Goal: Task Accomplishment & Management: Use online tool/utility

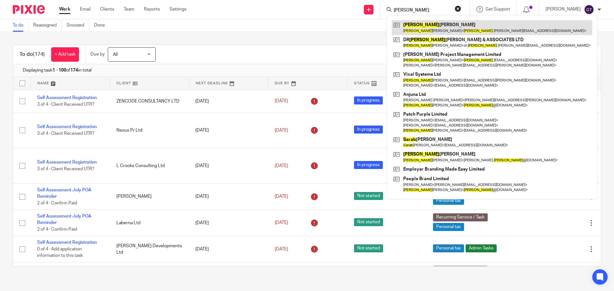
type input "[PERSON_NAME]"
click at [444, 25] on link at bounding box center [492, 27] width 200 height 15
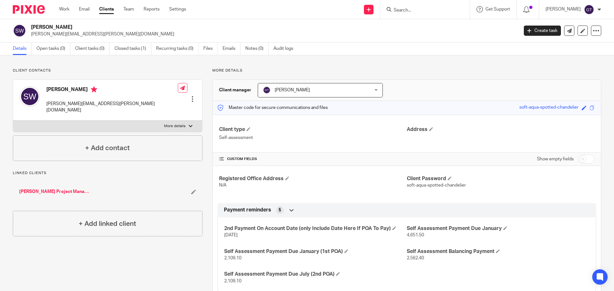
click at [580, 161] on input "checkbox" at bounding box center [586, 159] width 16 height 9
checkbox input "true"
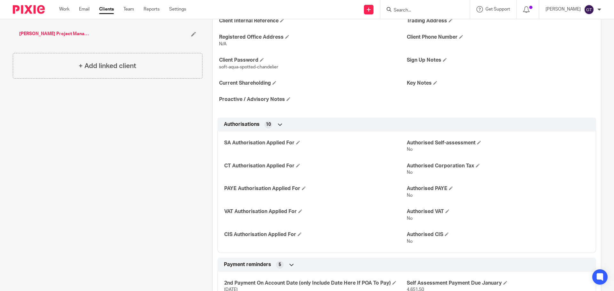
scroll to position [192, 0]
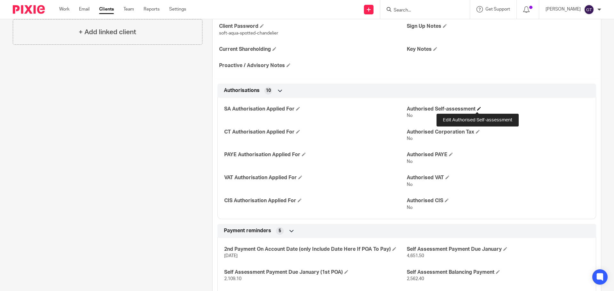
click at [477, 107] on span at bounding box center [479, 109] width 4 height 4
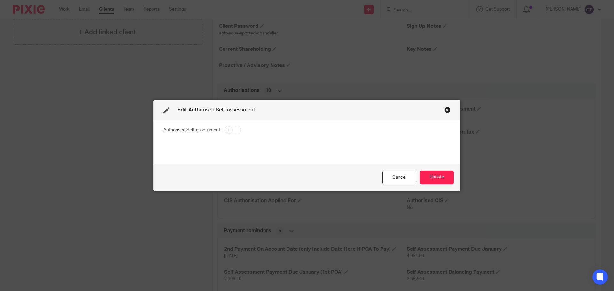
click at [229, 130] on input "checkbox" at bounding box center [233, 130] width 16 height 9
checkbox input "true"
click at [433, 173] on button "Update" at bounding box center [436, 178] width 34 height 14
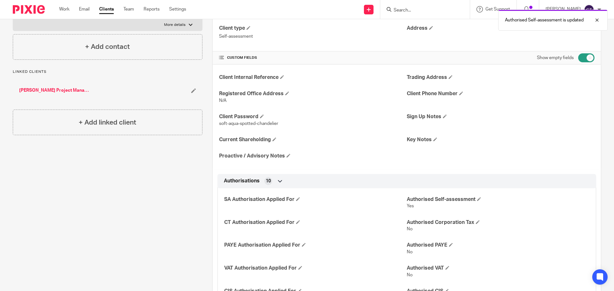
scroll to position [0, 0]
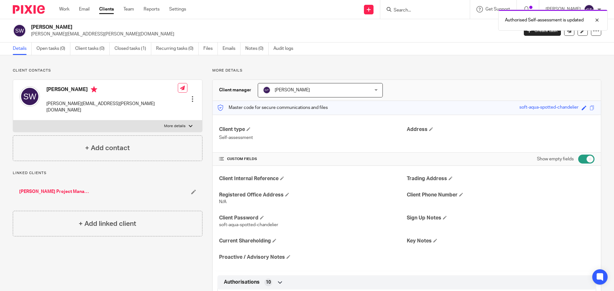
click at [75, 189] on link "[PERSON_NAME] Project Management Limited" at bounding box center [54, 192] width 71 height 6
click at [179, 49] on link "Recurring tasks (0)" at bounding box center [177, 49] width 43 height 12
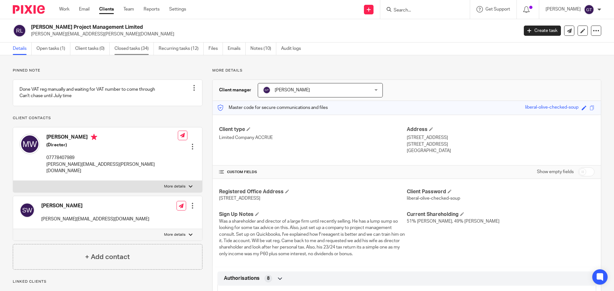
click at [137, 48] on link "Closed tasks (34)" at bounding box center [133, 49] width 39 height 12
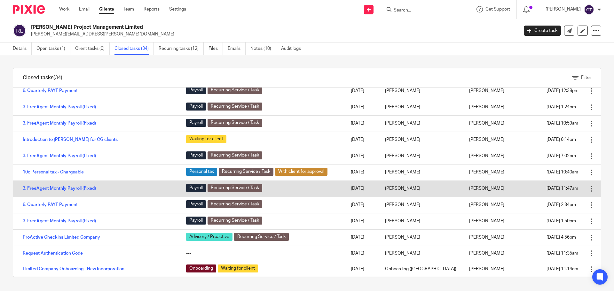
scroll to position [375, 0]
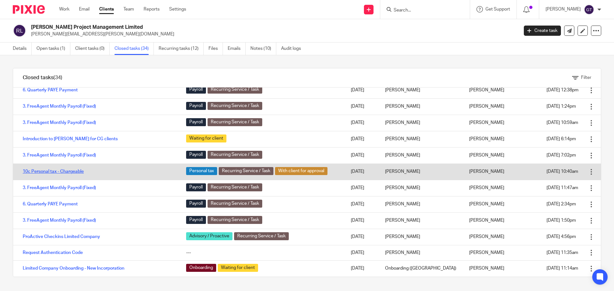
click at [75, 171] on link "10c Personal tax - Chargeable" at bounding box center [53, 171] width 61 height 4
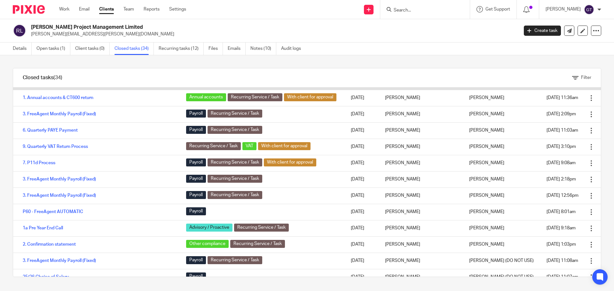
scroll to position [0, 0]
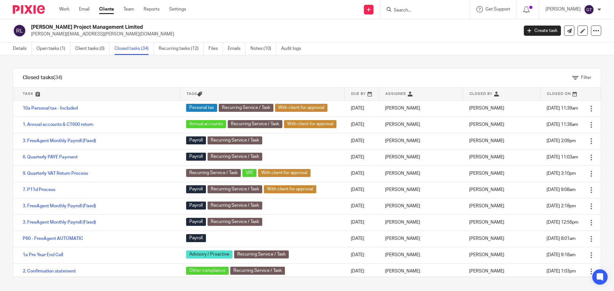
click at [407, 11] on input "Search" at bounding box center [422, 11] width 58 height 6
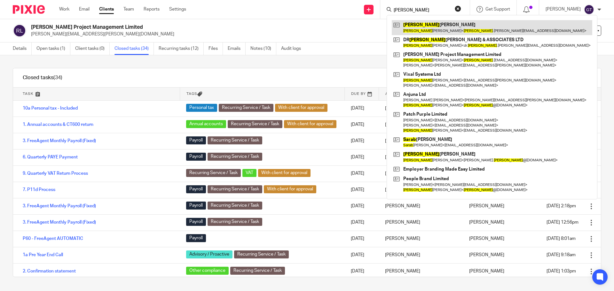
type input "[PERSON_NAME]"
click at [436, 25] on link at bounding box center [492, 27] width 200 height 15
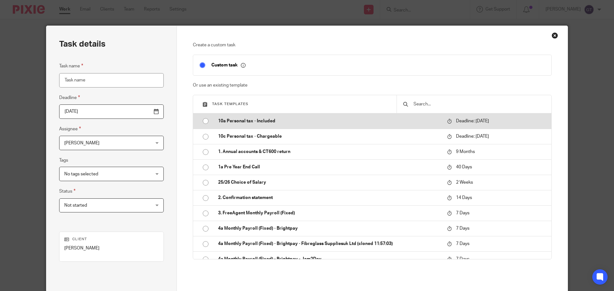
click at [263, 121] on p "10a Personal tax - Included" at bounding box center [329, 121] width 222 height 6
type input "2026-01-31"
type input "10a Personal tax - Included"
checkbox input "false"
radio input "true"
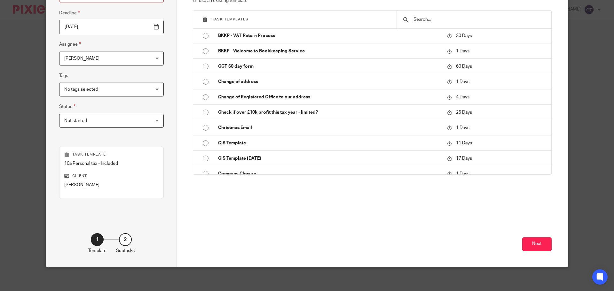
scroll to position [87, 0]
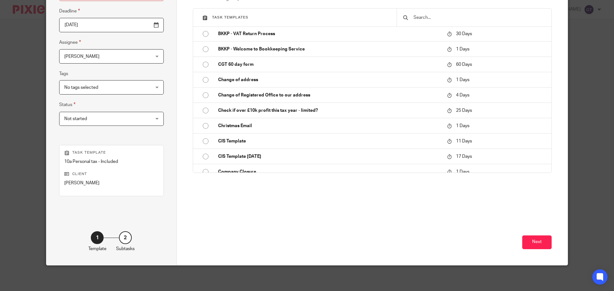
click at [543, 235] on div "Next" at bounding box center [372, 236] width 359 height 58
click at [543, 236] on button "Next" at bounding box center [536, 243] width 29 height 14
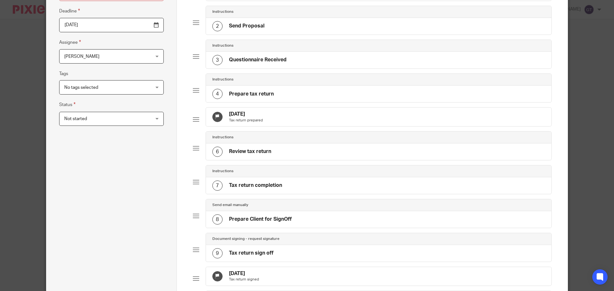
scroll to position [295, 0]
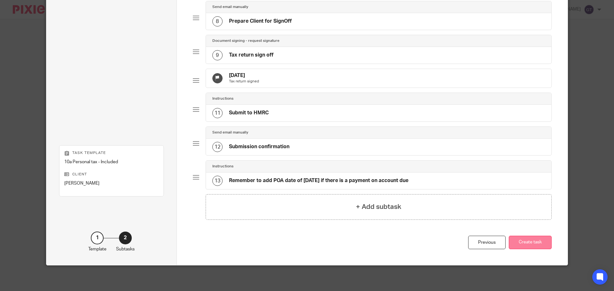
click at [539, 244] on button "Create task" at bounding box center [530, 243] width 43 height 14
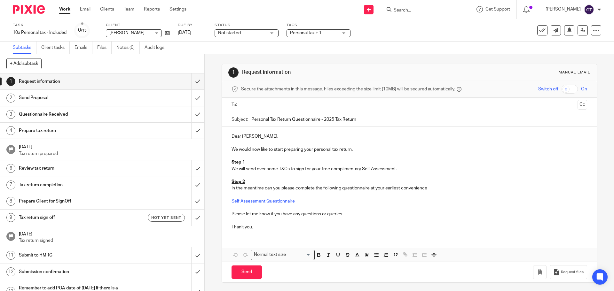
click at [269, 200] on link "Self Assessment Questionnaire" at bounding box center [262, 201] width 63 height 4
click at [273, 202] on link "Self Assessment Questionnaire" at bounding box center [262, 201] width 63 height 4
click at [272, 212] on link "[URL][DOMAIN_NAME]" at bounding box center [281, 213] width 46 height 6
click at [190, 82] on input "submit" at bounding box center [102, 82] width 204 height 16
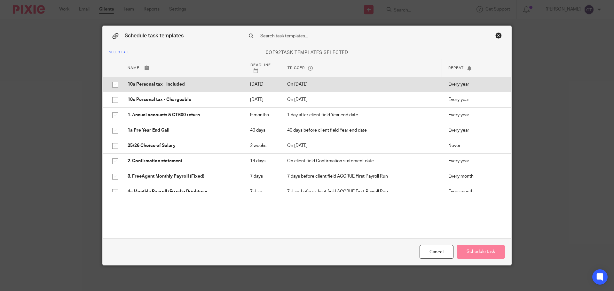
click at [185, 90] on td "10a Personal tax - Included" at bounding box center [182, 84] width 122 height 15
checkbox input "true"
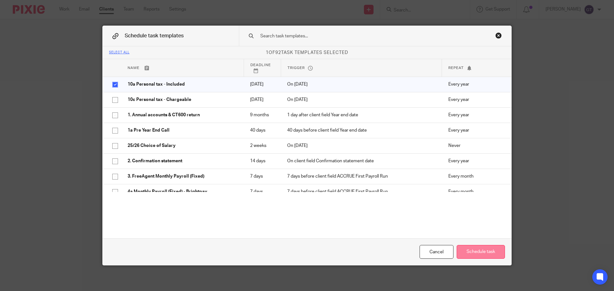
click at [497, 252] on button "Schedule task" at bounding box center [481, 252] width 48 height 14
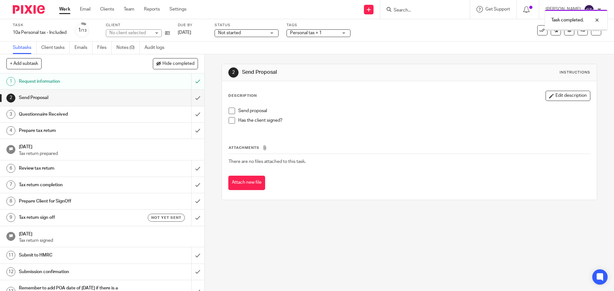
click at [337, 35] on span "Personal tax + 1" at bounding box center [314, 33] width 48 height 7
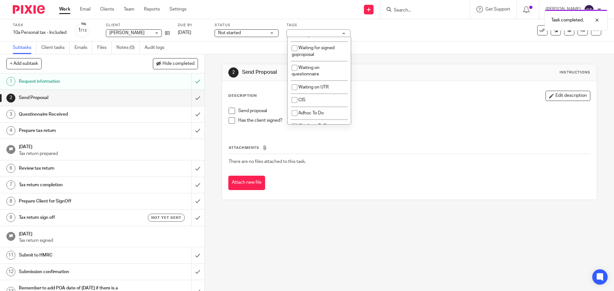
scroll to position [520, 0]
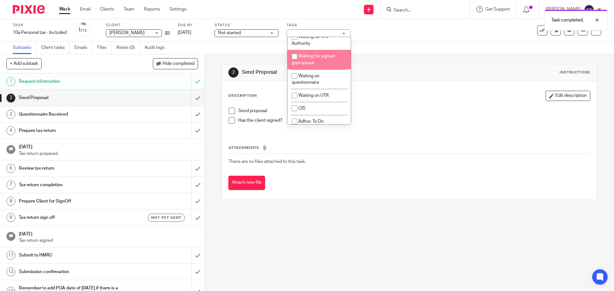
click at [323, 65] on span "Waiting for signed goproposal" at bounding box center [313, 59] width 43 height 11
checkbox input "true"
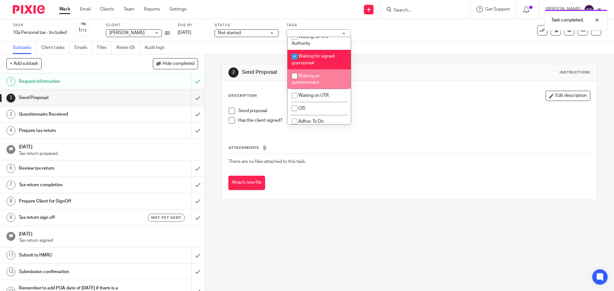
click at [316, 85] on span "Waiting on questionnaire" at bounding box center [306, 79] width 28 height 11
checkbox input "true"
click at [259, 44] on div "Subtasks Client tasks Emails Files Notes (0) Audit logs" at bounding box center [307, 48] width 614 height 13
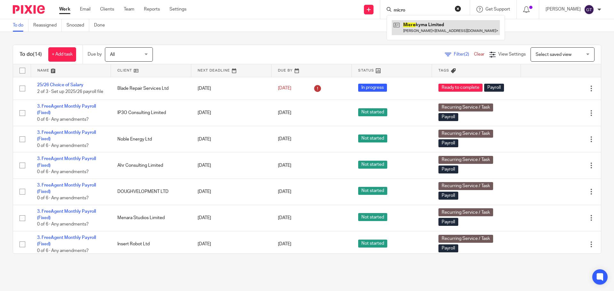
type input "micro"
click at [429, 24] on link at bounding box center [446, 27] width 108 height 15
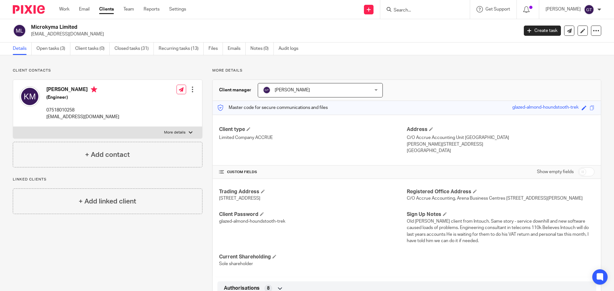
click at [578, 173] on input "checkbox" at bounding box center [586, 172] width 16 height 9
checkbox input "true"
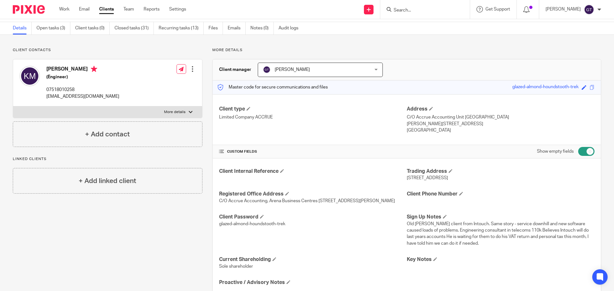
scroll to position [96, 0]
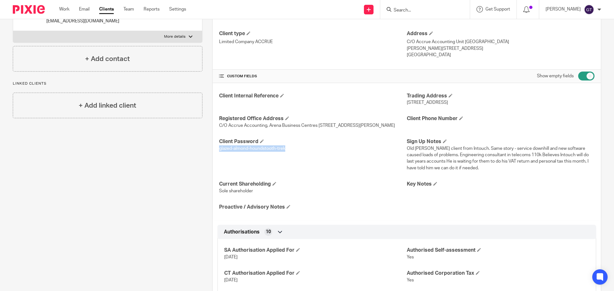
drag, startPoint x: 286, startPoint y: 156, endPoint x: 215, endPoint y: 157, distance: 71.0
click at [215, 157] on div "Client Internal Reference Trading Address 165 The Crescent, Hannover Quay, Bris…" at bounding box center [407, 151] width 388 height 137
copy span "glazed-almond-houndstooth-trek"
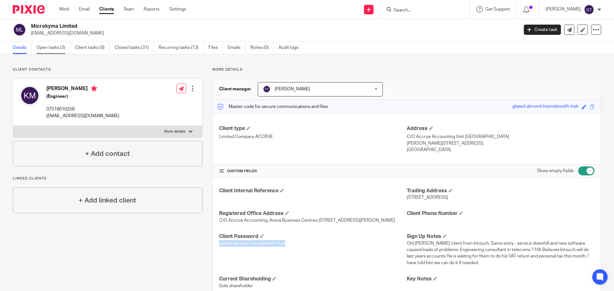
scroll to position [0, 0]
click at [55, 49] on link "Open tasks (3)" at bounding box center [53, 49] width 34 height 12
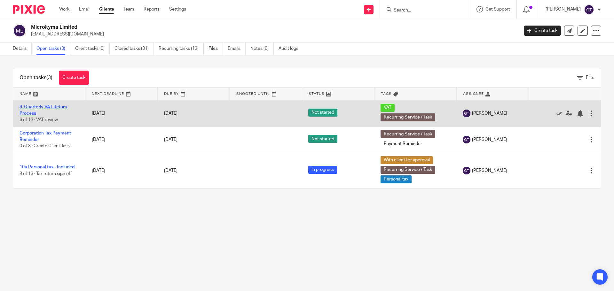
click at [28, 111] on link "9. Quarterly VAT Return Process" at bounding box center [44, 110] width 48 height 11
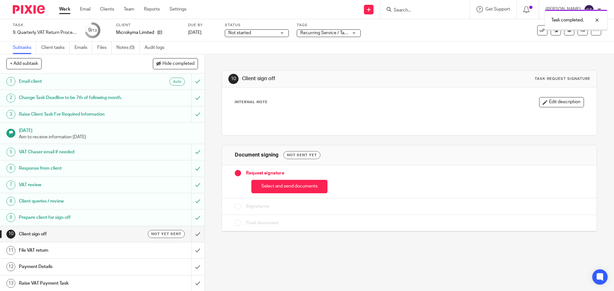
click at [283, 188] on button "Select and send documents" at bounding box center [289, 187] width 76 height 14
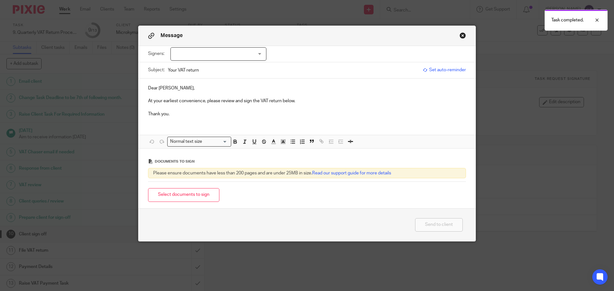
click at [204, 51] on div at bounding box center [218, 53] width 96 height 13
click at [189, 66] on span "[PERSON_NAME]" at bounding box center [196, 67] width 35 height 4
checkbox input "true"
drag, startPoint x: 187, startPoint y: 87, endPoint x: 144, endPoint y: 88, distance: 43.2
click at [144, 88] on div "Dear [PERSON_NAME], At your earliest convenience, please review and sign the VA…" at bounding box center [306, 100] width 337 height 43
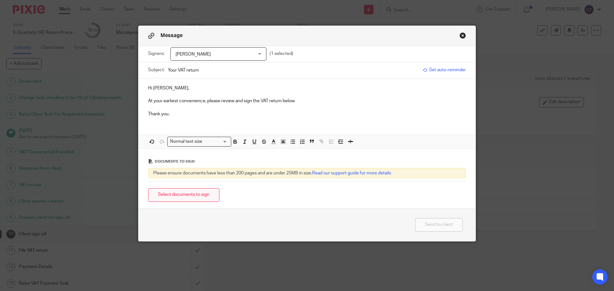
click at [191, 198] on button "Select documents to sign" at bounding box center [183, 195] width 71 height 14
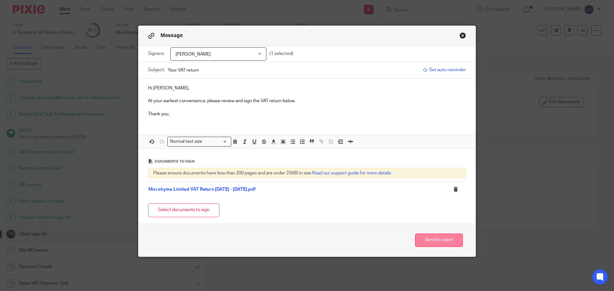
click at [441, 240] on button "Send to client" at bounding box center [439, 241] width 48 height 14
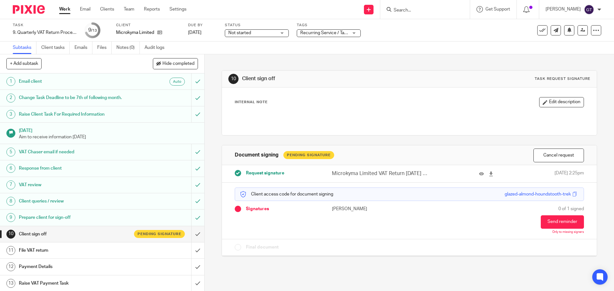
click at [332, 32] on span "Recurring Service / Task + 1" at bounding box center [327, 33] width 55 height 4
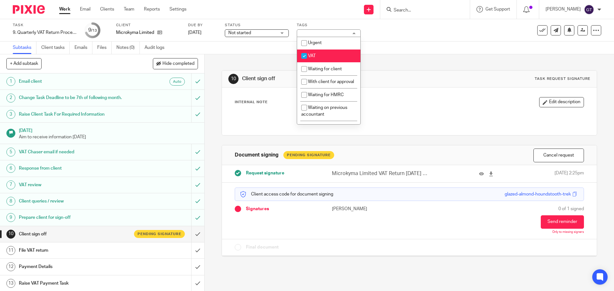
scroll to position [332, 0]
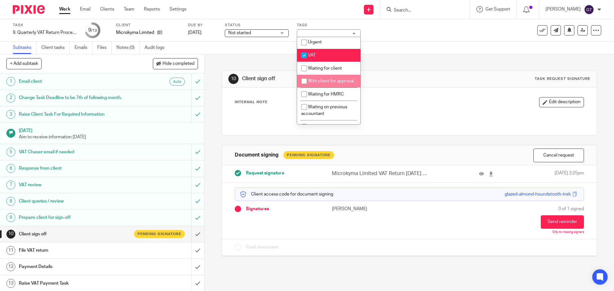
click at [320, 88] on li "With client for approval" at bounding box center [328, 81] width 63 height 13
checkbox input "true"
click at [231, 60] on div "10 Client sign off Task request signature Internal Note Edit description Docume…" at bounding box center [409, 158] width 375 height 209
